Goal: Find specific page/section: Find specific page/section

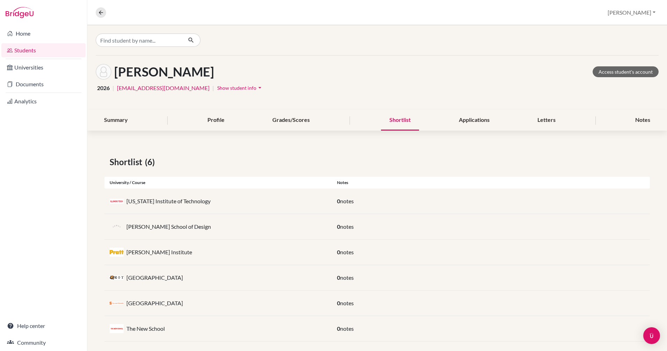
scroll to position [7, 0]
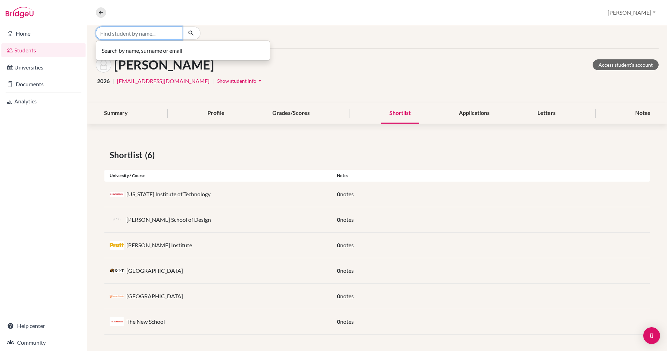
click at [155, 33] on input "Find student by name..." at bounding box center [139, 33] width 87 height 13
type input "[PERSON_NAME]"
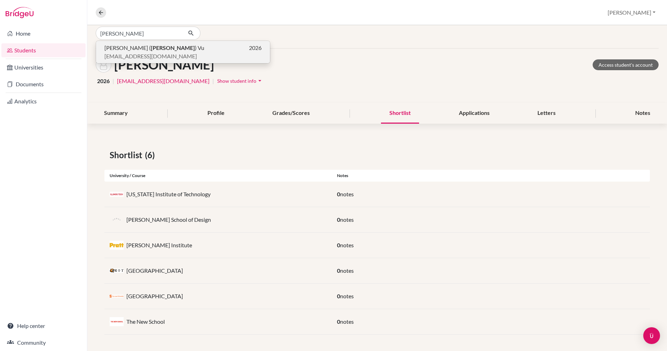
click at [151, 50] on b "[PERSON_NAME]" at bounding box center [173, 47] width 44 height 7
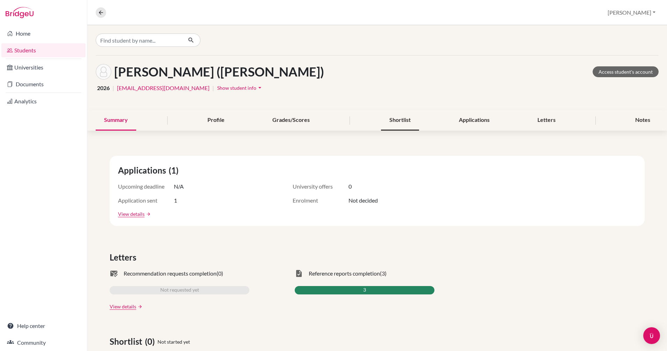
click at [394, 119] on div "Shortlist" at bounding box center [400, 120] width 38 height 21
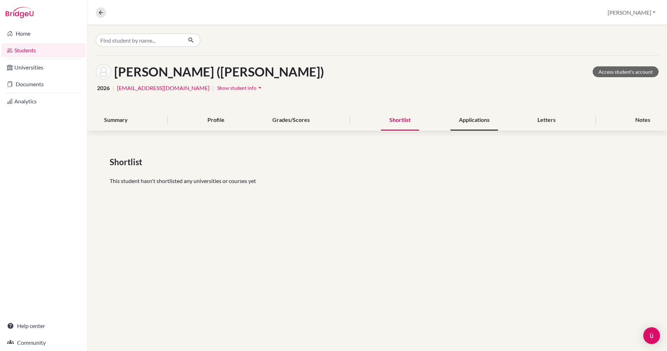
click at [457, 119] on div "Applications" at bounding box center [473, 120] width 47 height 21
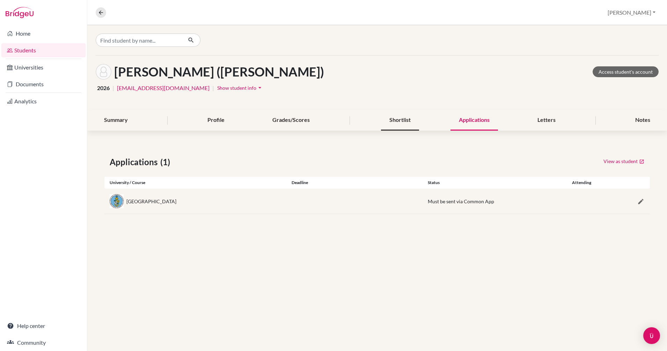
click at [395, 119] on div "Shortlist" at bounding box center [400, 120] width 38 height 21
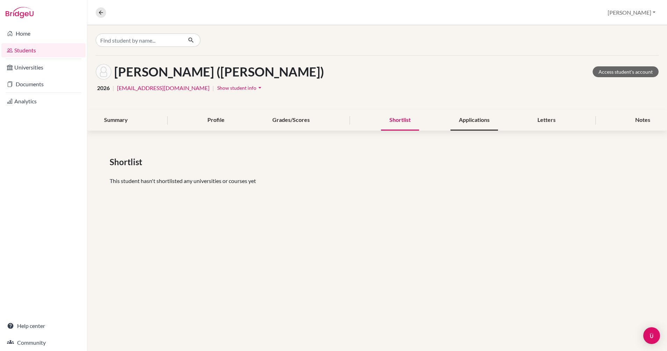
click at [485, 121] on div "Applications" at bounding box center [473, 120] width 47 height 21
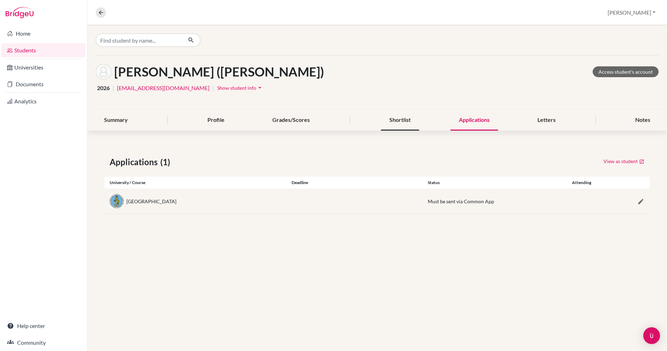
click at [402, 119] on div "Shortlist" at bounding box center [400, 120] width 38 height 21
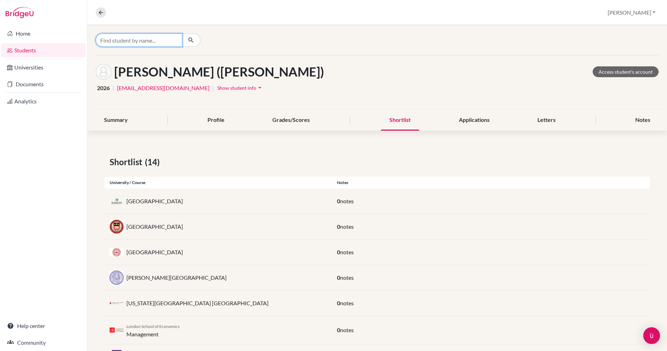
click at [156, 39] on input "Find student by name..." at bounding box center [139, 40] width 87 height 13
type input "ball"
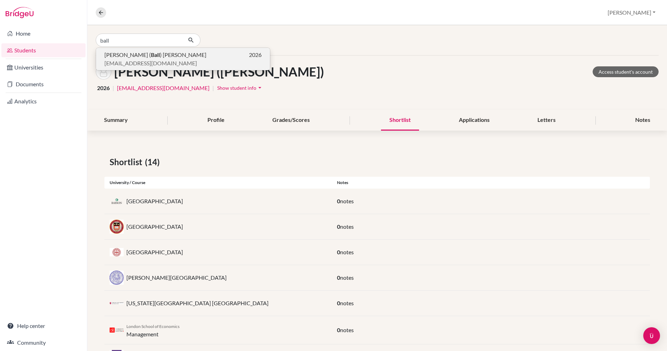
click at [128, 55] on span "[PERSON_NAME] ( Ball ) [PERSON_NAME]" at bounding box center [155, 55] width 102 height 8
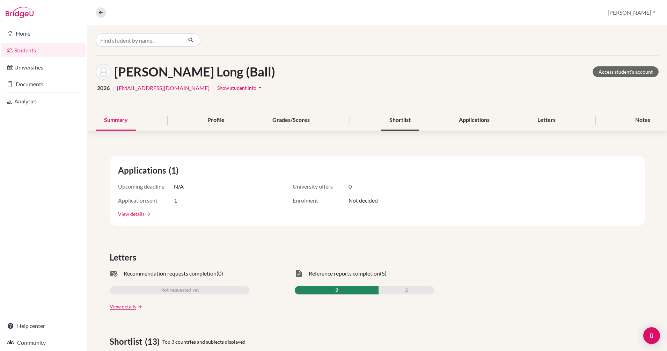
click at [392, 119] on div "Shortlist" at bounding box center [400, 120] width 38 height 21
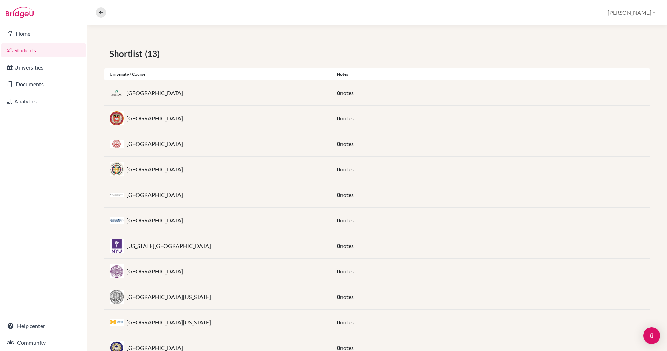
scroll to position [186, 0]
